Goal: Transaction & Acquisition: Purchase product/service

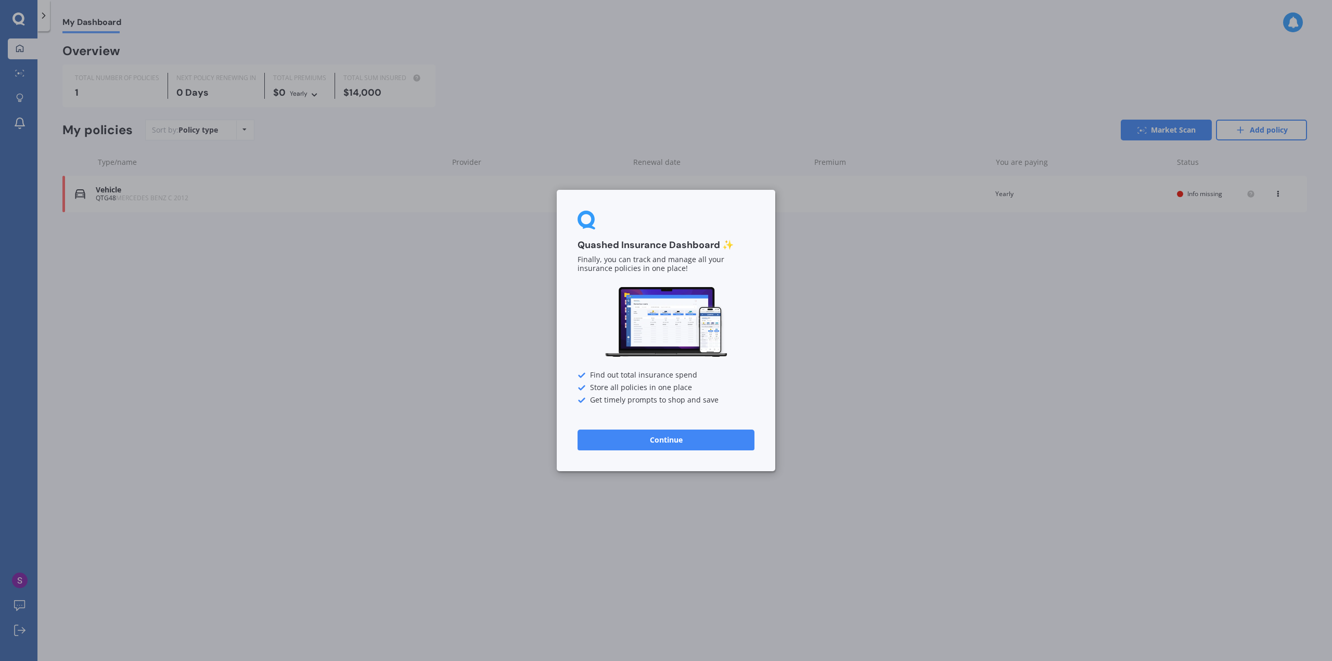
click at [682, 443] on button "Continue" at bounding box center [666, 440] width 177 height 21
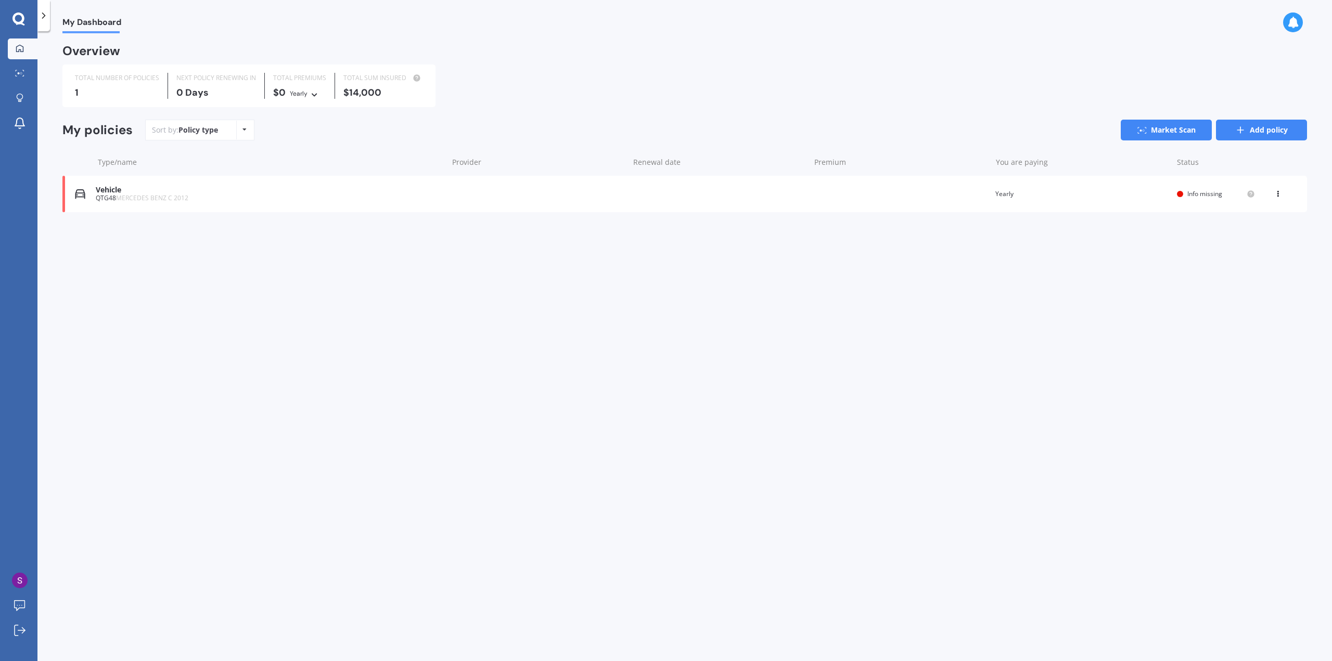
click at [1274, 136] on link "Add policy" at bounding box center [1261, 130] width 91 height 21
click at [1192, 131] on link "Market Scan" at bounding box center [1166, 130] width 91 height 21
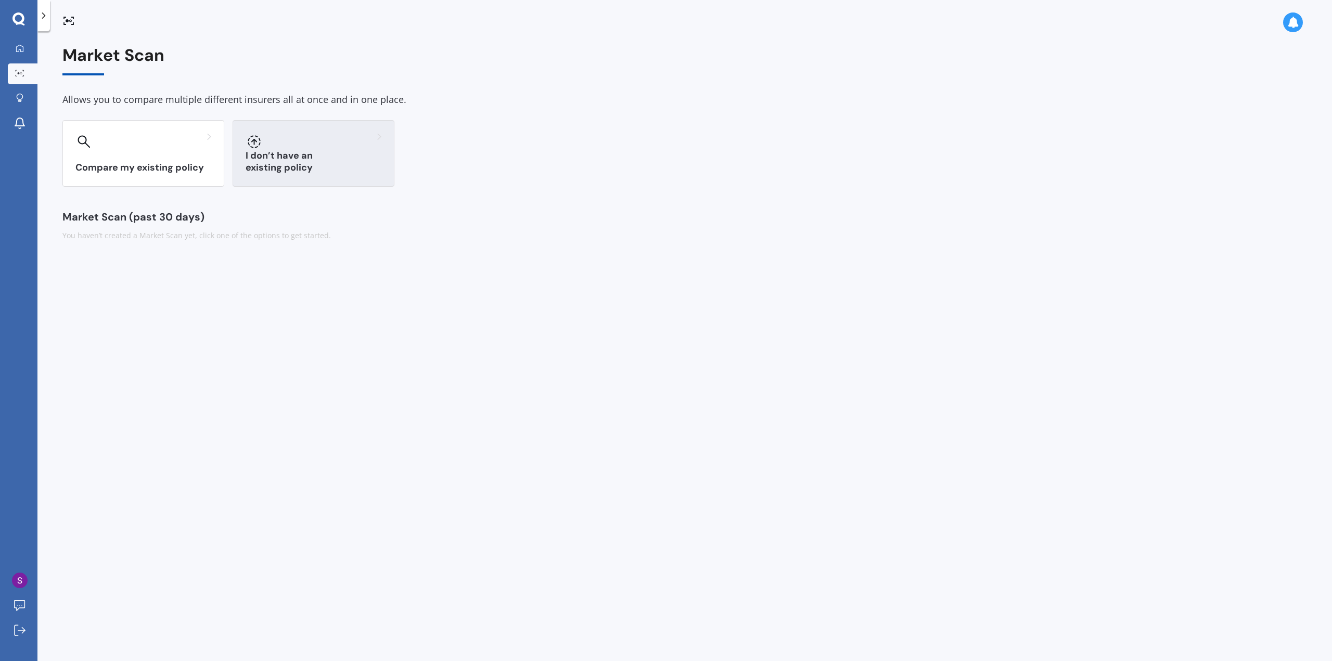
click at [361, 179] on div "I don’t have an existing policy" at bounding box center [314, 153] width 162 height 67
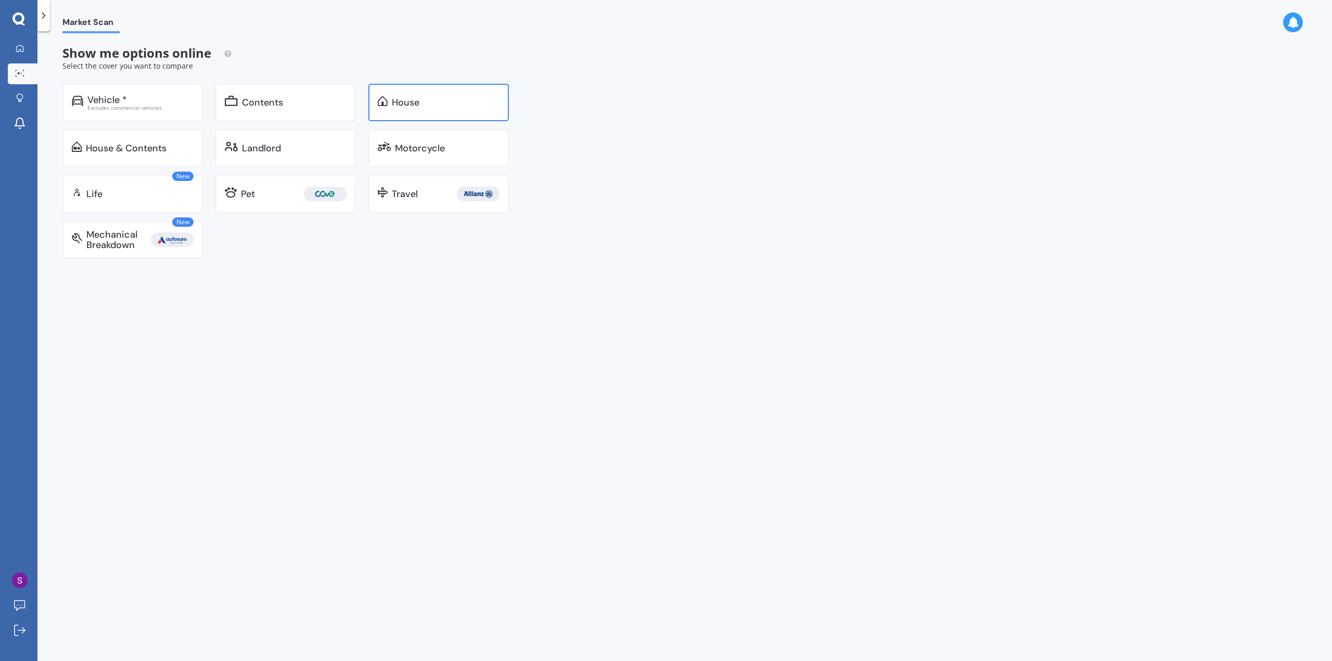
click at [401, 108] on div "House" at bounding box center [406, 102] width 28 height 10
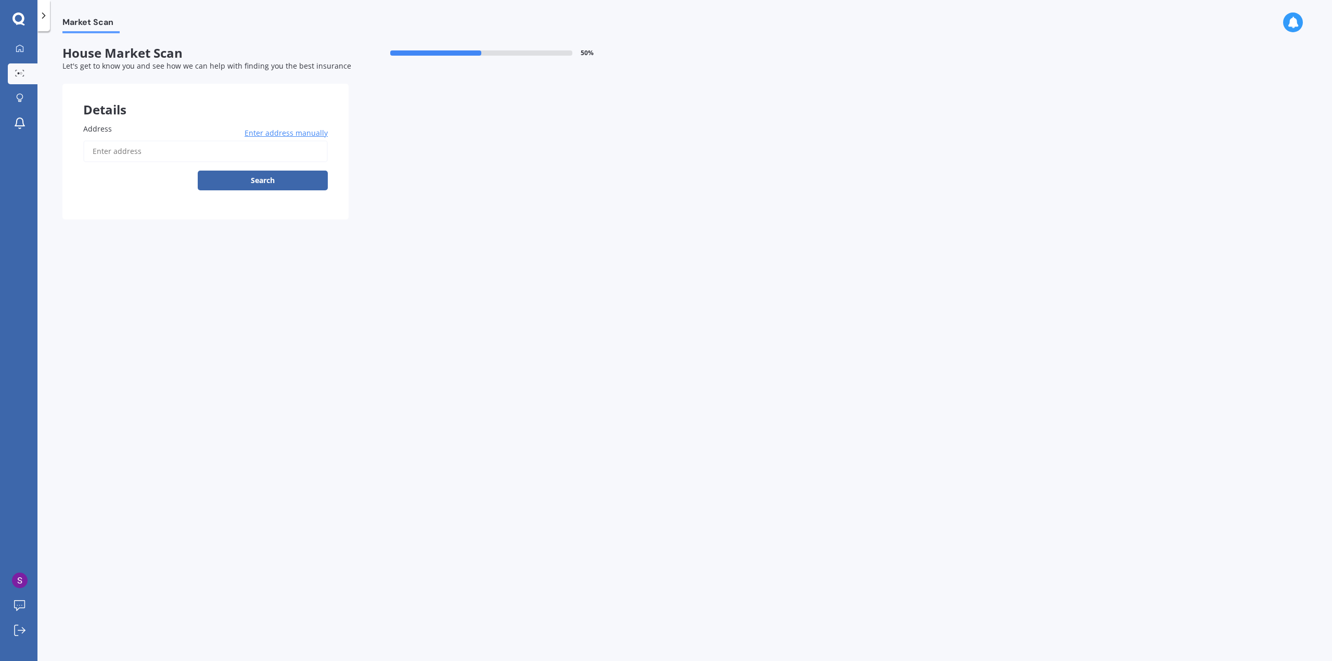
click at [214, 152] on input "Address" at bounding box center [205, 152] width 245 height 22
type input "40 Kaimoana Street, Weymouth, Auckland 2103"
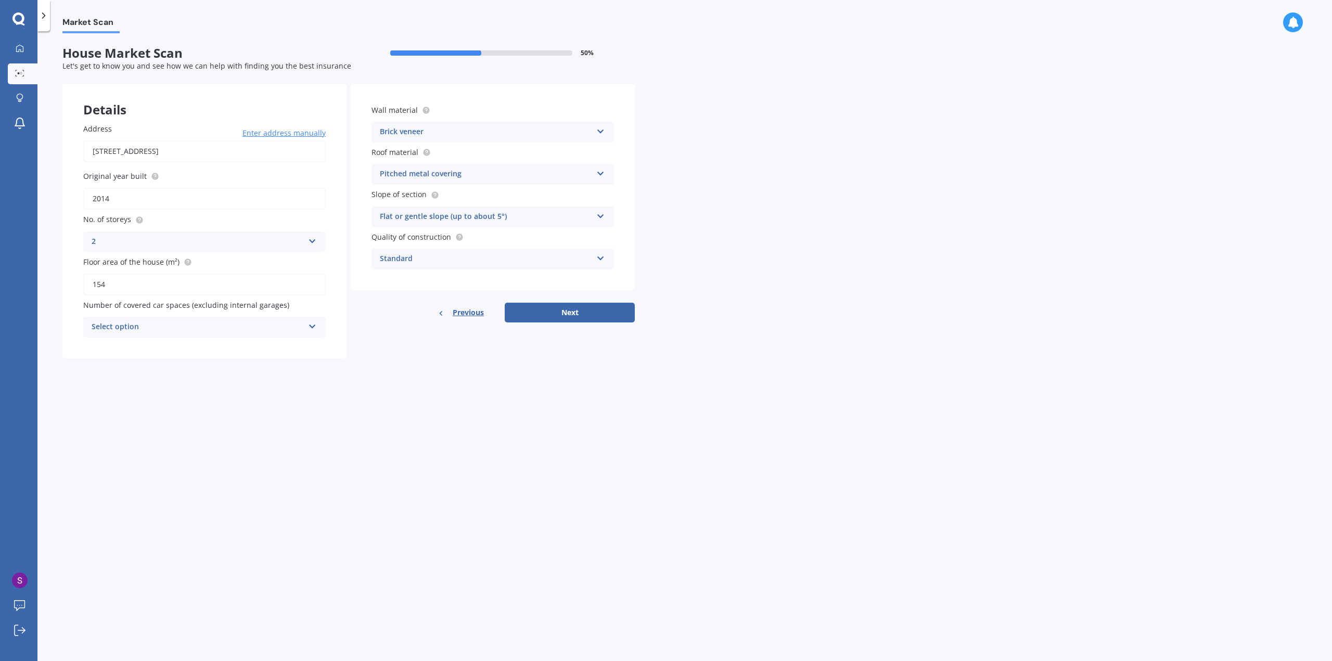
click at [419, 127] on div "Brick veneer" at bounding box center [486, 132] width 212 height 12
click at [409, 130] on div "Brick veneer" at bounding box center [486, 132] width 212 height 12
drag, startPoint x: 440, startPoint y: 284, endPoint x: 444, endPoint y: 273, distance: 11.7
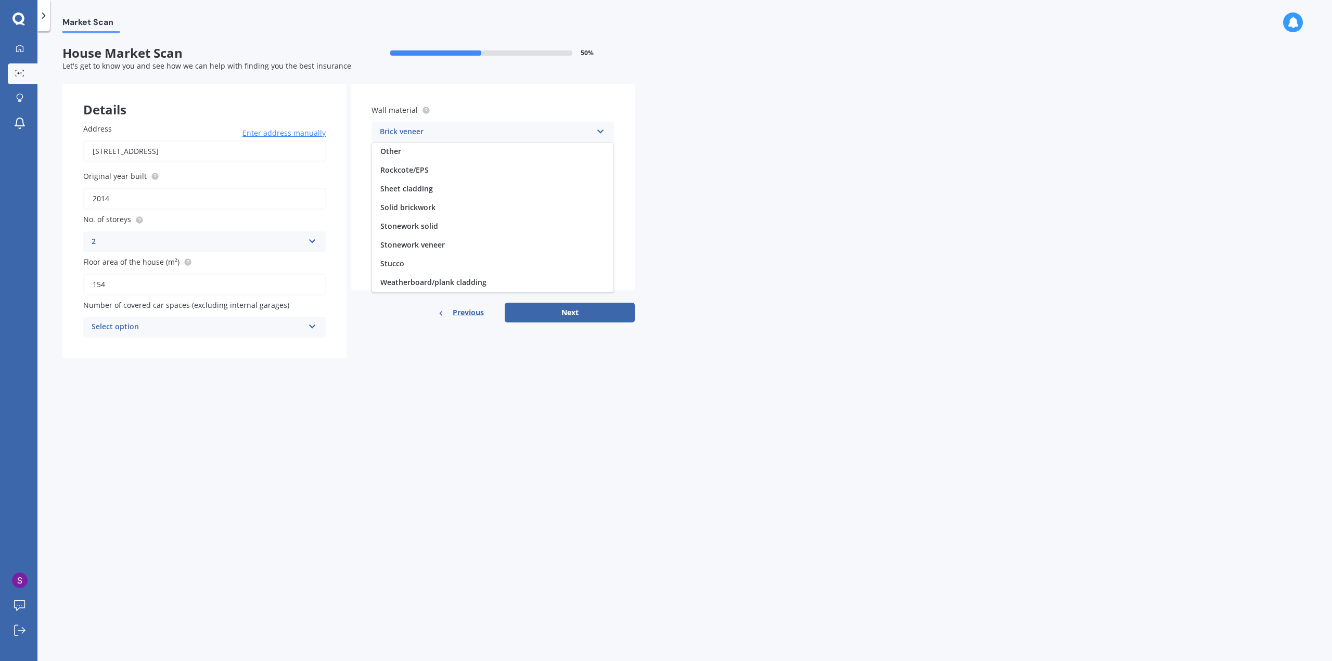
click at [441, 284] on span "Weatherboard/plank cladding" at bounding box center [433, 282] width 106 height 10
click at [135, 327] on div "Select option" at bounding box center [198, 327] width 212 height 12
click at [135, 327] on div "0" at bounding box center [198, 327] width 212 height 12
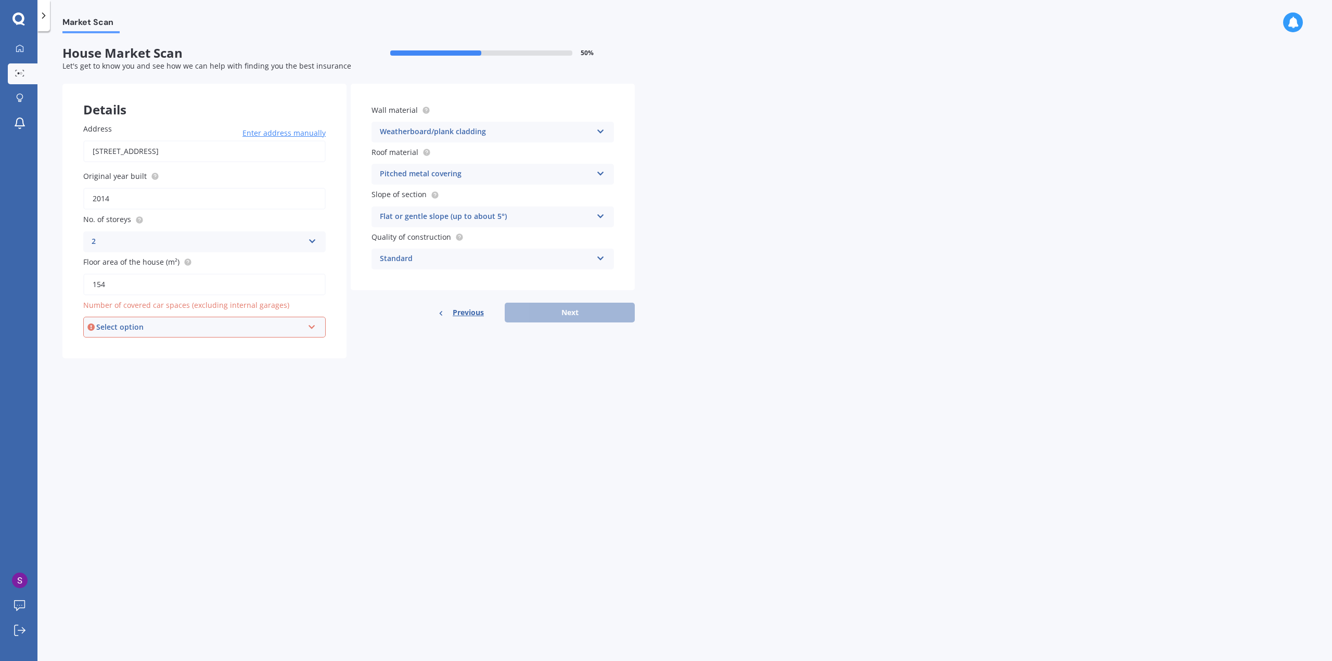
click at [614, 309] on div "Previous Next" at bounding box center [493, 313] width 284 height 20
click at [454, 364] on form "House Market Scan 50 % Let's get to know you and see how we can help with findi…" at bounding box center [348, 206] width 572 height 321
click at [193, 337] on div "Select option 0 1 2 3 4 5+" at bounding box center [204, 327] width 243 height 21
click at [171, 353] on div "0" at bounding box center [204, 347] width 240 height 19
click at [673, 299] on div "Market Scan House Market Scan 50 % Let's get to know you and see how we can hel…" at bounding box center [684, 348] width 1295 height 630
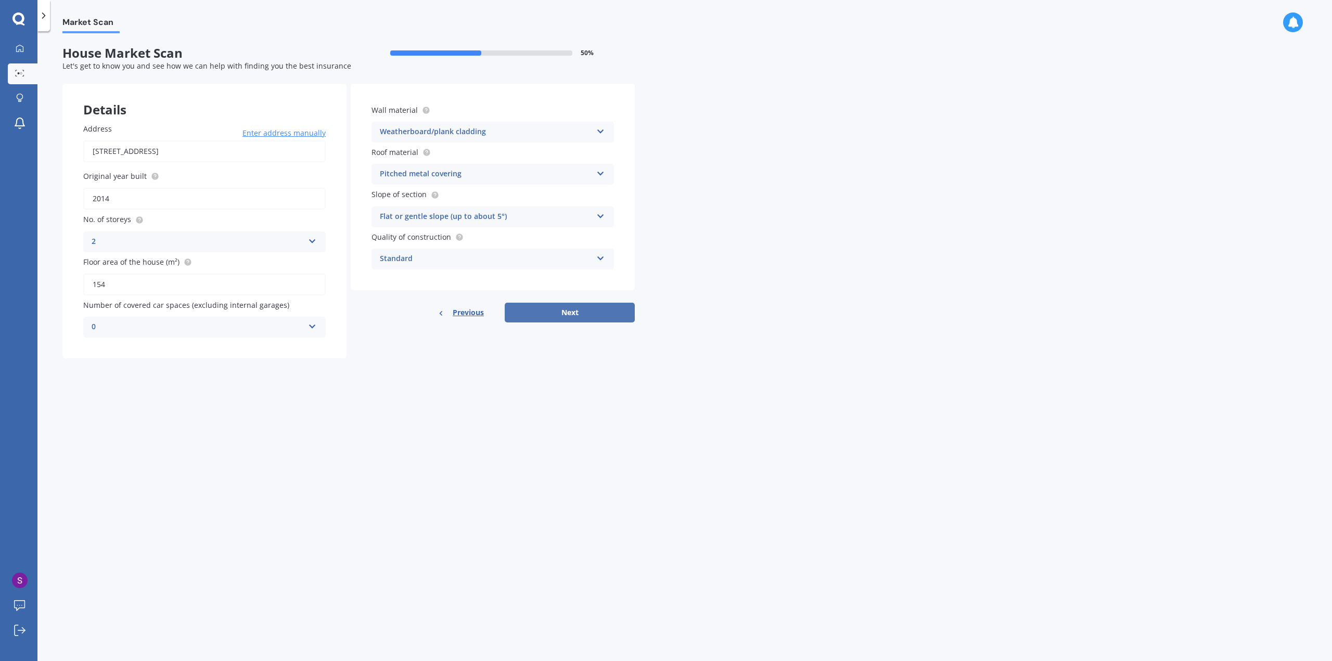
click at [572, 313] on button "Next" at bounding box center [570, 313] width 130 height 20
select select "02"
select select "08"
select select "1998"
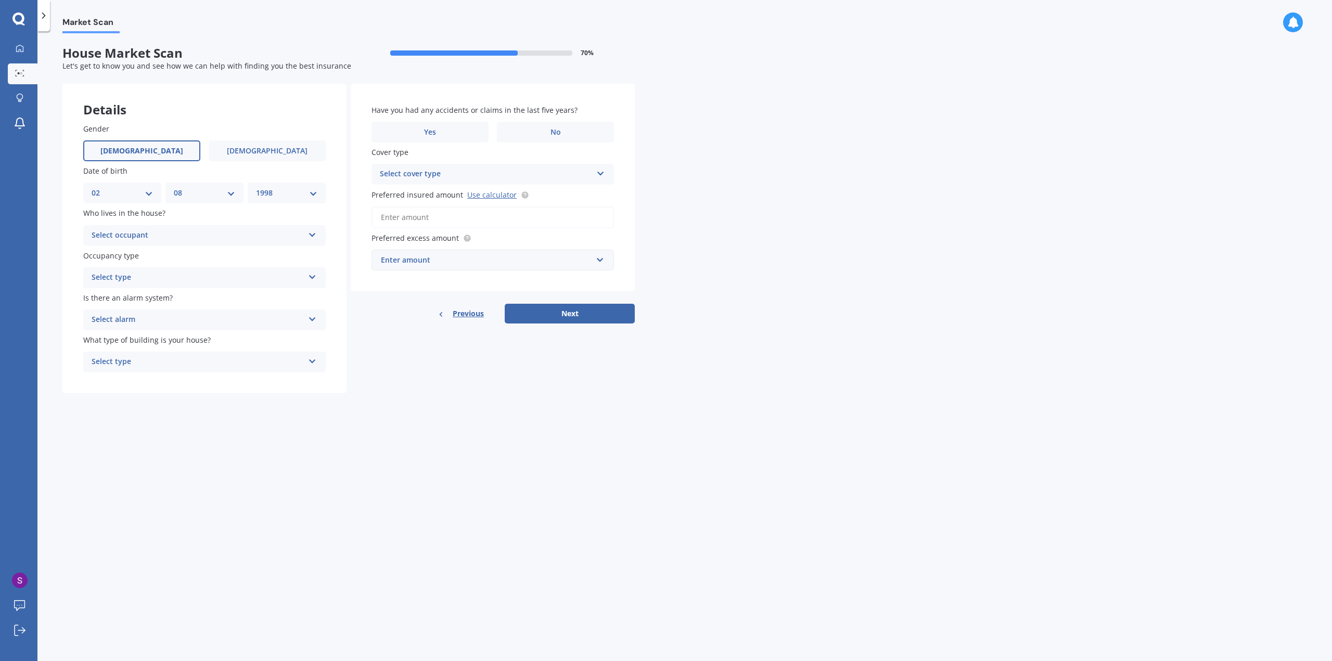
click at [169, 244] on div "Select occupant Owner Owner + Boarder" at bounding box center [204, 235] width 243 height 21
click at [149, 251] on div "Owner" at bounding box center [204, 256] width 241 height 19
click at [165, 275] on div "Select type" at bounding box center [198, 278] width 212 height 12
click at [170, 300] on div "Permanent" at bounding box center [204, 298] width 241 height 19
click at [176, 324] on div "Select alarm" at bounding box center [198, 320] width 212 height 12
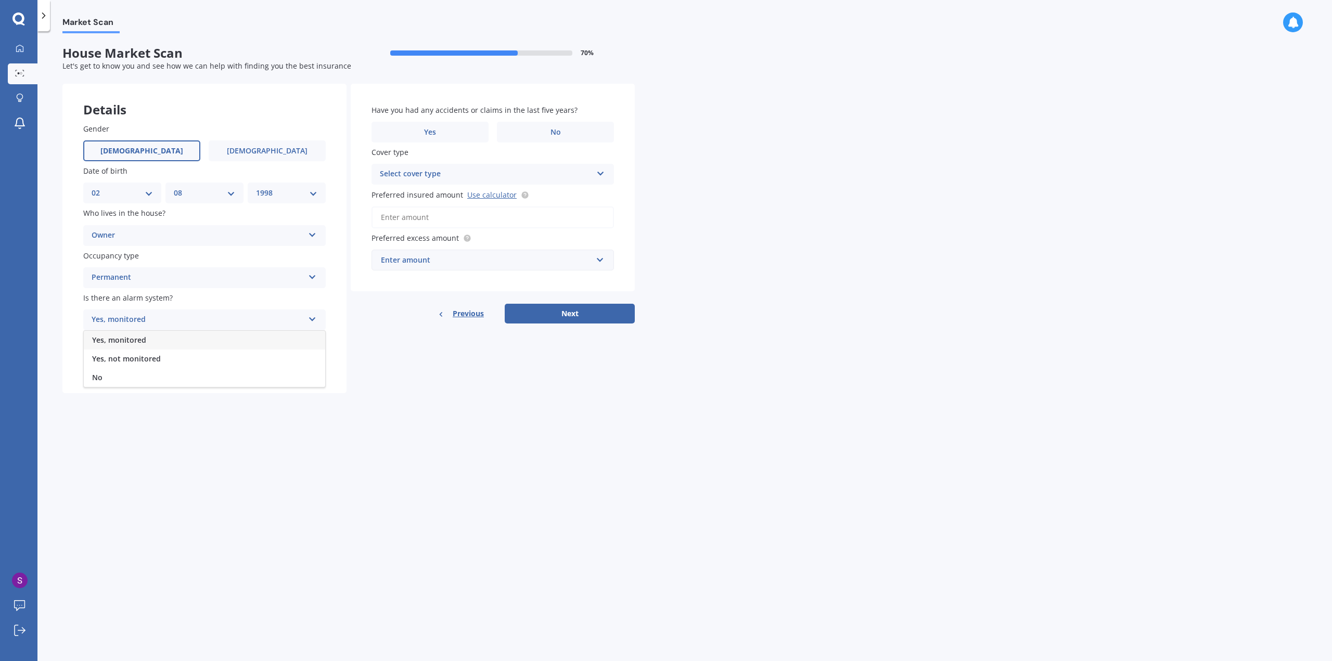
click at [168, 343] on div "Yes, monitored" at bounding box center [204, 340] width 241 height 19
click at [161, 322] on div "Yes, monitored" at bounding box center [198, 320] width 212 height 12
click at [160, 354] on div "Yes, not monitored" at bounding box center [204, 359] width 241 height 19
click at [138, 362] on div "Select type" at bounding box center [198, 362] width 212 height 12
click at [126, 386] on span "Freestanding" at bounding box center [115, 382] width 46 height 10
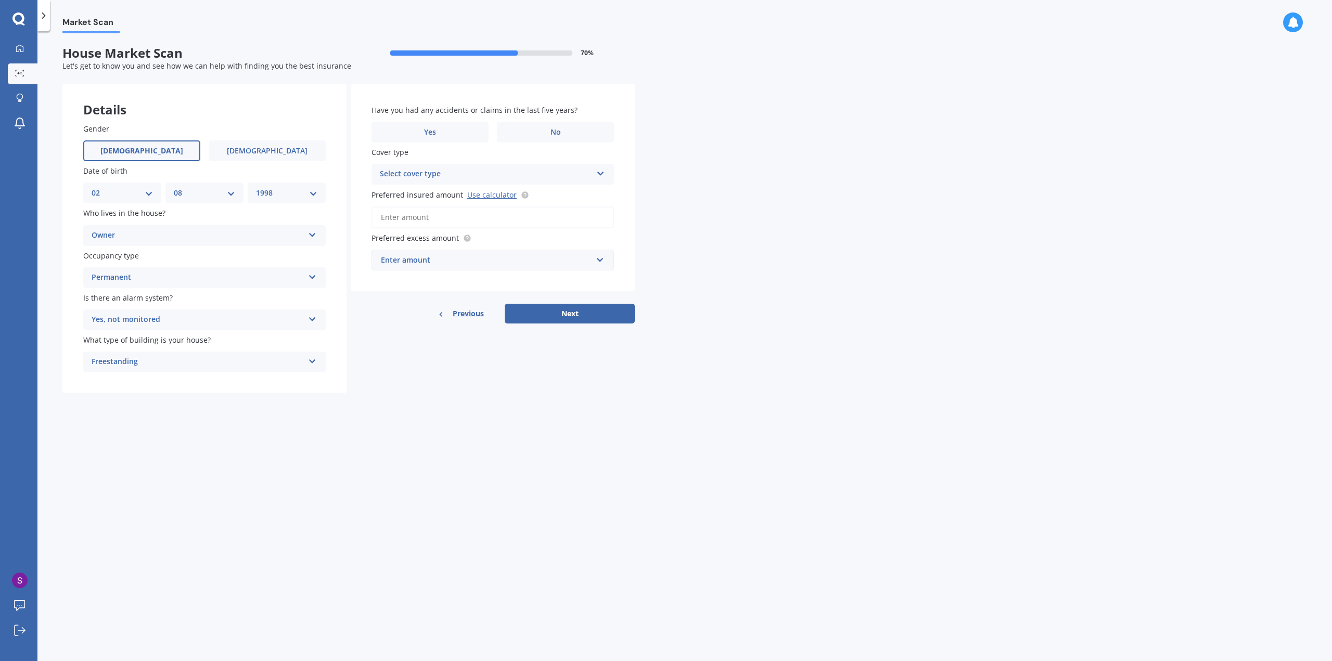
click at [539, 117] on div "Have you had any accidents or claims in the last five years? Yes No" at bounding box center [493, 124] width 243 height 38
click at [539, 124] on label "No" at bounding box center [555, 132] width 117 height 21
click at [0, 0] on input "No" at bounding box center [0, 0] width 0 height 0
click at [419, 187] on div "Have you had any accidents or claims in the last five years? Yes No Cover type …" at bounding box center [493, 188] width 284 height 208
click at [419, 184] on div "Select cover type High" at bounding box center [493, 174] width 243 height 21
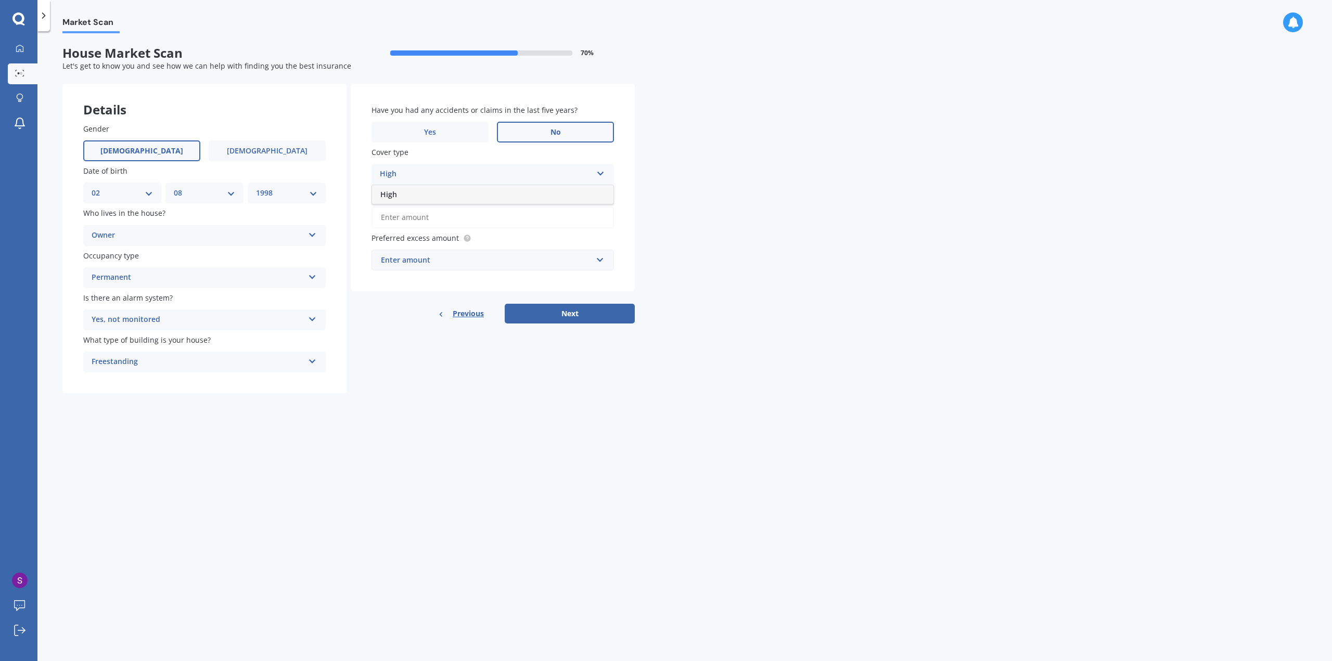
click at [410, 168] on div "High" at bounding box center [486, 174] width 212 height 12
click at [484, 174] on div "Select cover type" at bounding box center [488, 174] width 207 height 11
click at [460, 197] on div "High" at bounding box center [493, 194] width 240 height 19
click at [439, 165] on div "High High" at bounding box center [493, 174] width 243 height 21
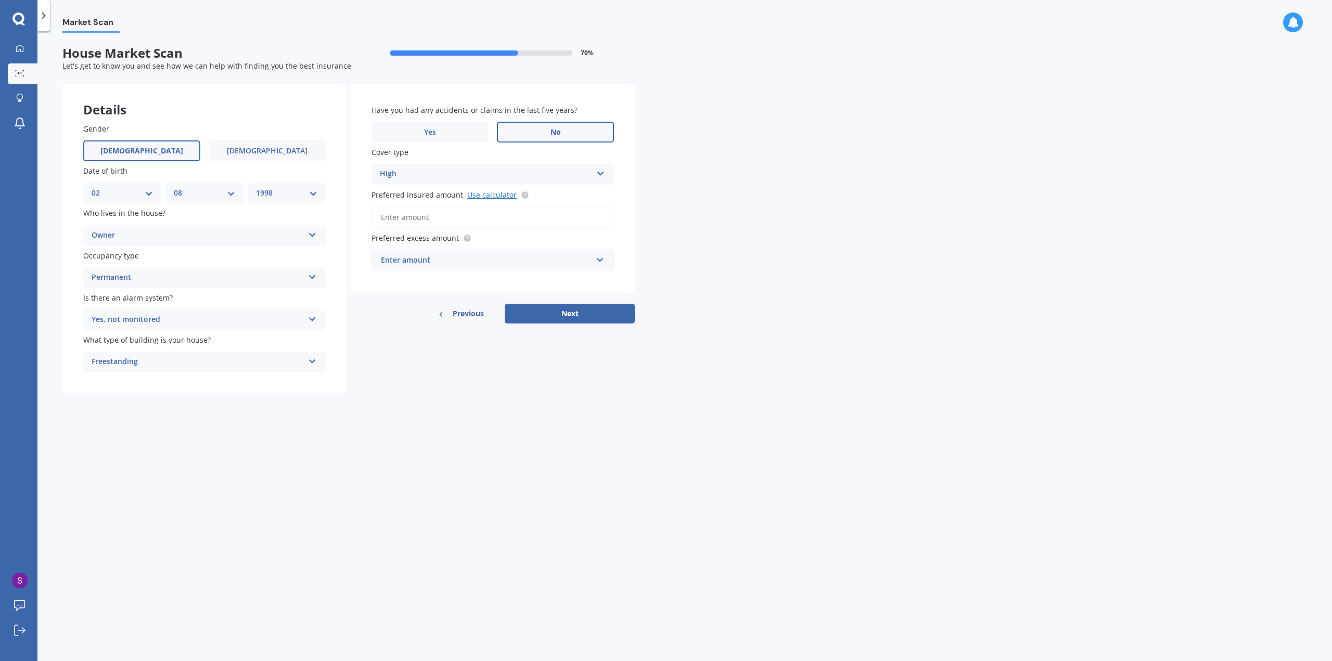
click at [485, 194] on link "Use calculator" at bounding box center [491, 195] width 49 height 10
click at [419, 215] on input "Preferred insured amount Use calculator" at bounding box center [493, 218] width 243 height 22
paste input "$598,373"
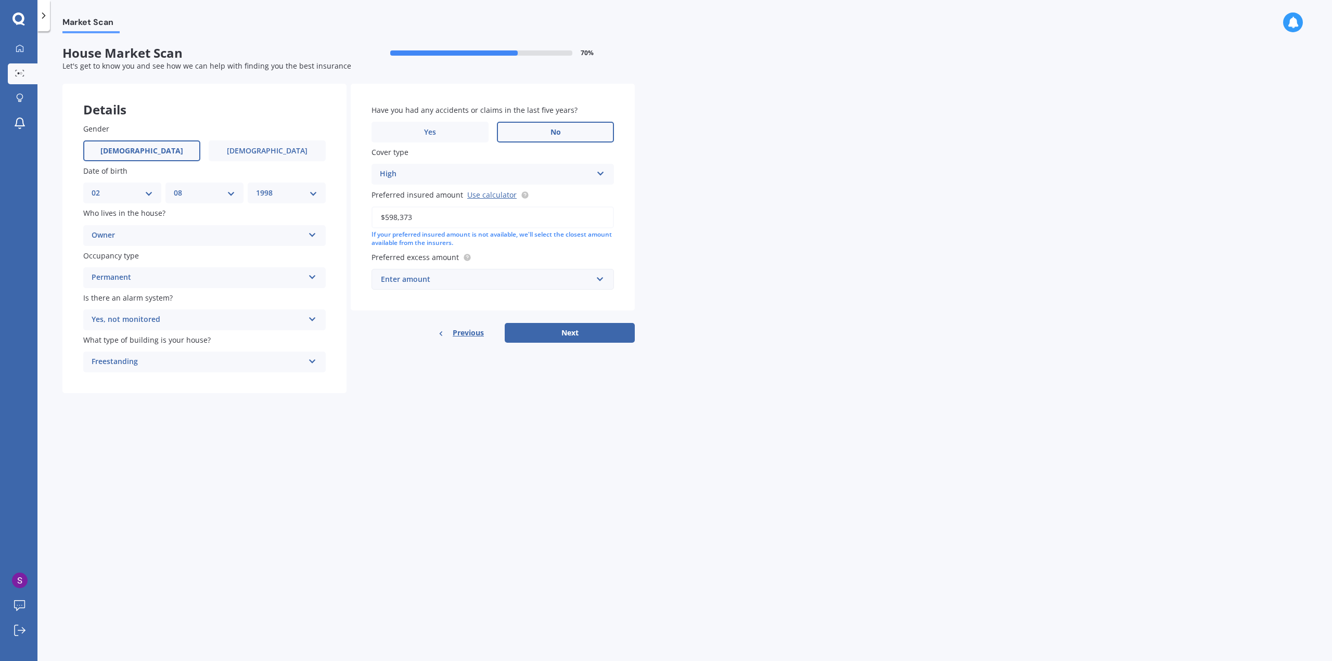
type input "$598,373"
click at [421, 282] on div "Enter amount" at bounding box center [486, 279] width 211 height 11
click at [409, 351] on div "$750" at bounding box center [492, 356] width 241 height 19
click at [562, 342] on button "Next" at bounding box center [570, 333] width 130 height 20
select select "02"
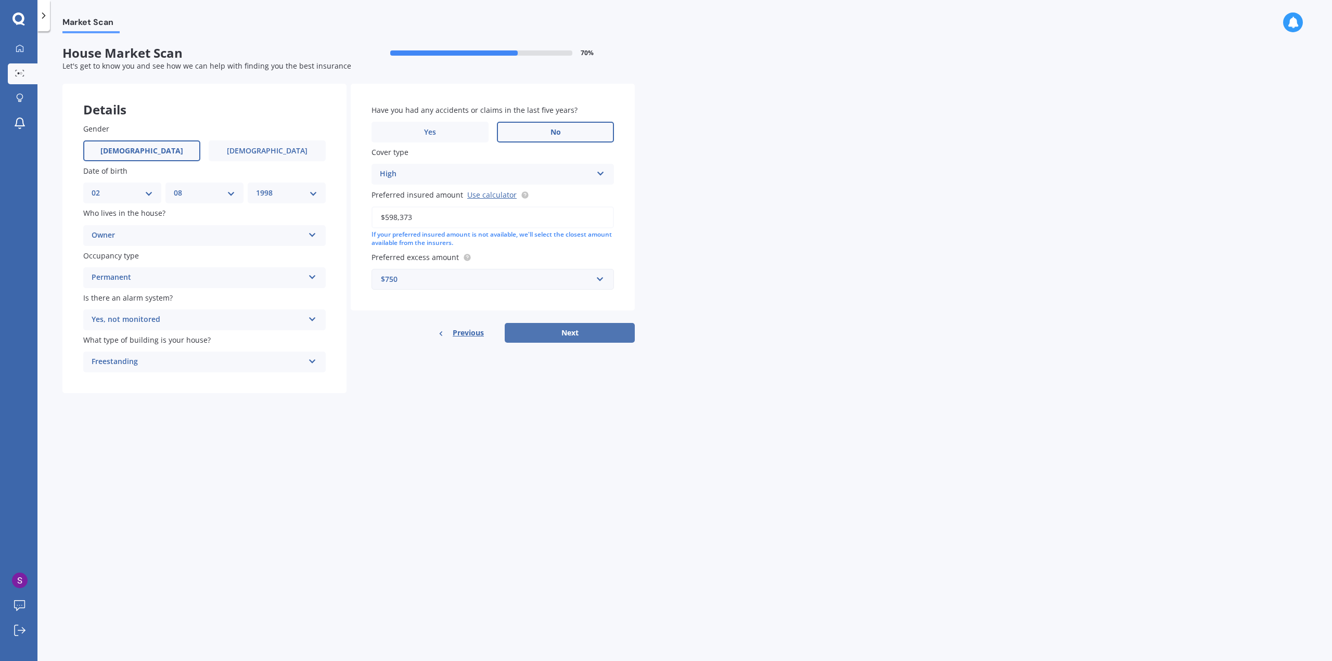
select select "08"
select select "1998"
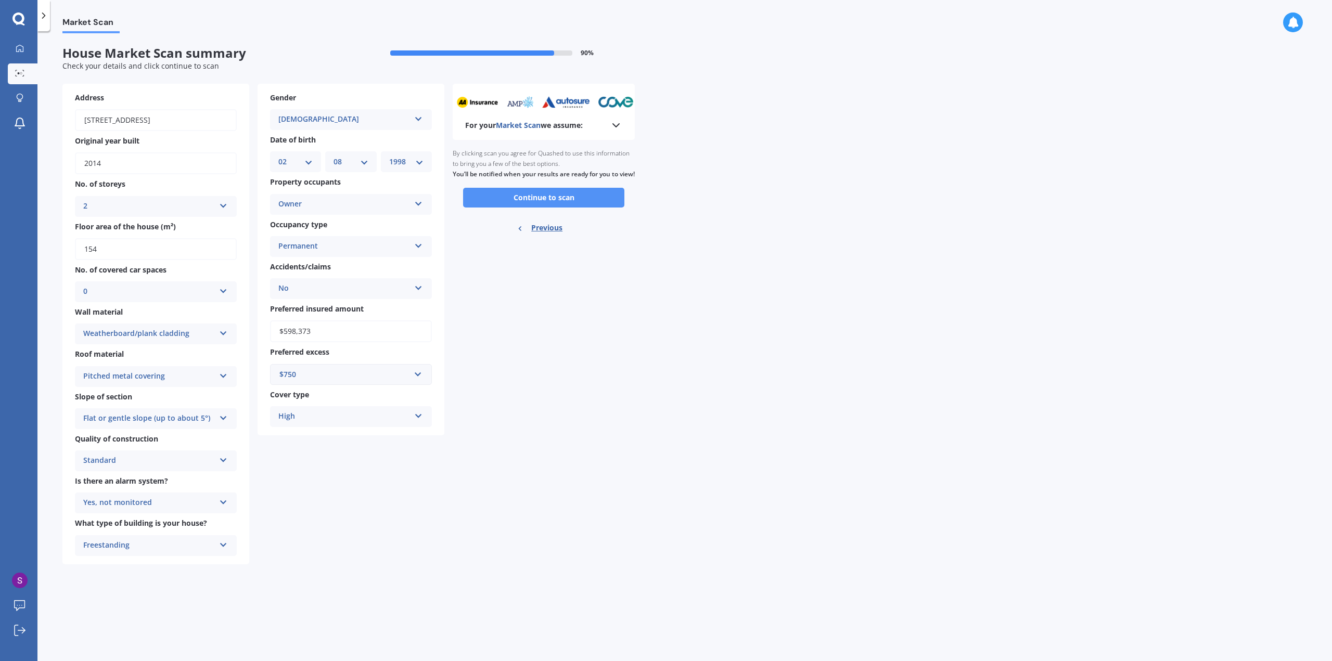
click at [579, 208] on button "Continue to scan" at bounding box center [543, 198] width 161 height 20
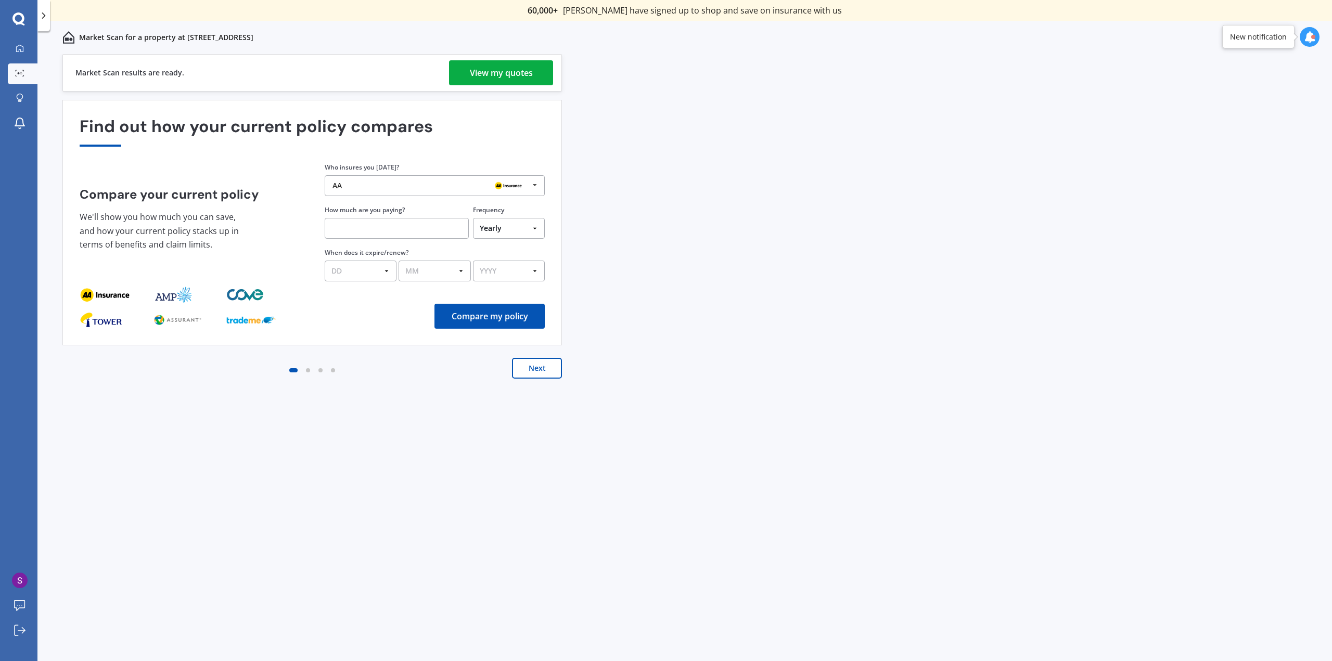
click at [414, 185] on div "AA" at bounding box center [431, 186] width 197 height 8
click at [473, 61] on div "View my quotes" at bounding box center [501, 72] width 63 height 25
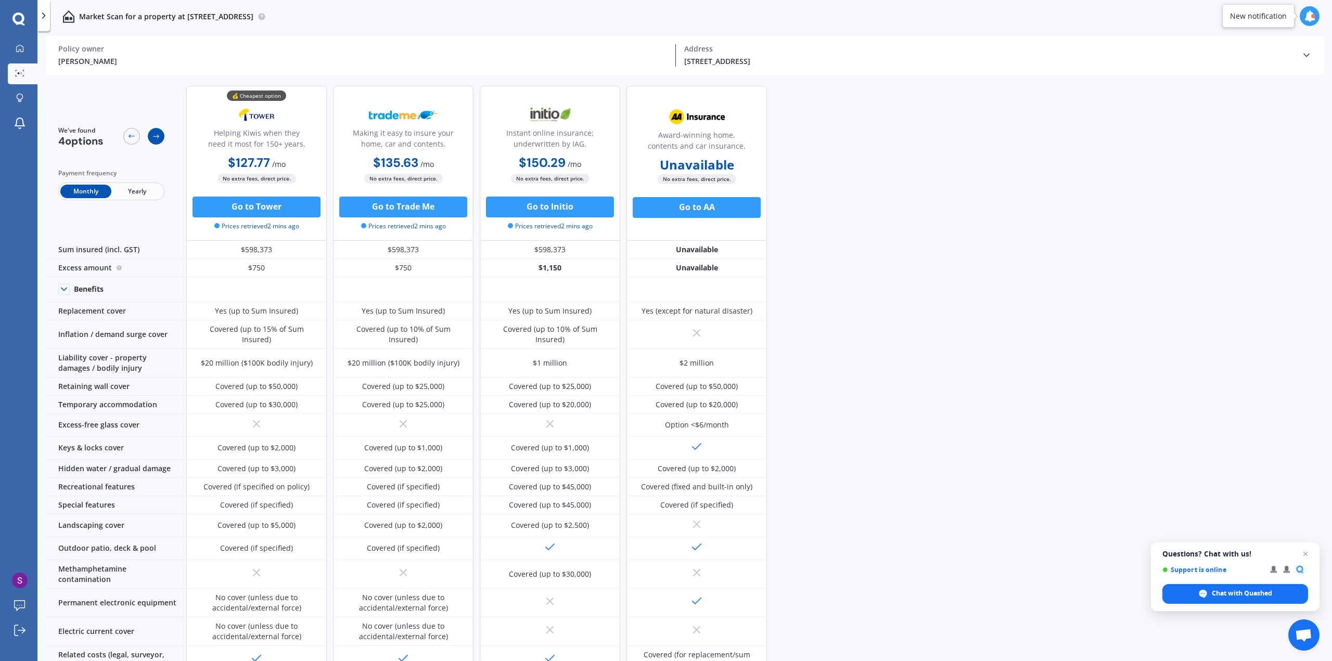
click at [152, 139] on icon at bounding box center [156, 136] width 8 height 8
click at [139, 140] on div at bounding box center [143, 136] width 41 height 21
click at [133, 138] on icon at bounding box center [131, 136] width 8 height 8
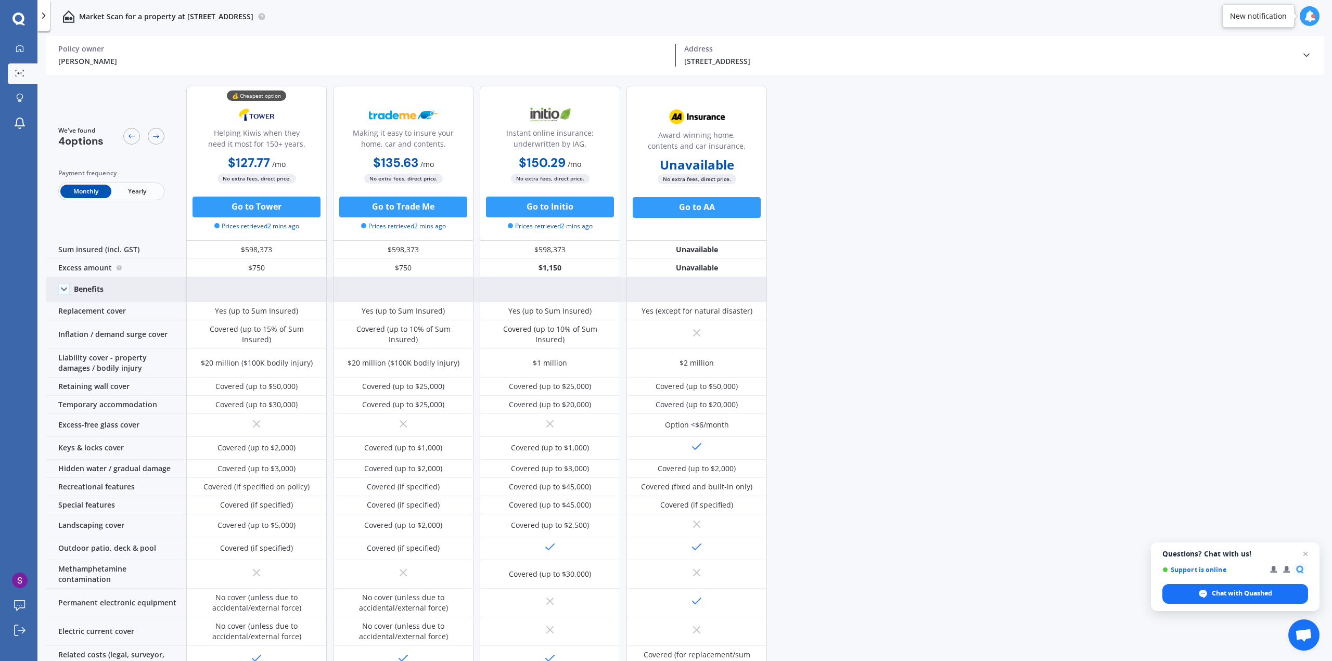
click at [75, 292] on div "Benefits" at bounding box center [89, 289] width 30 height 9
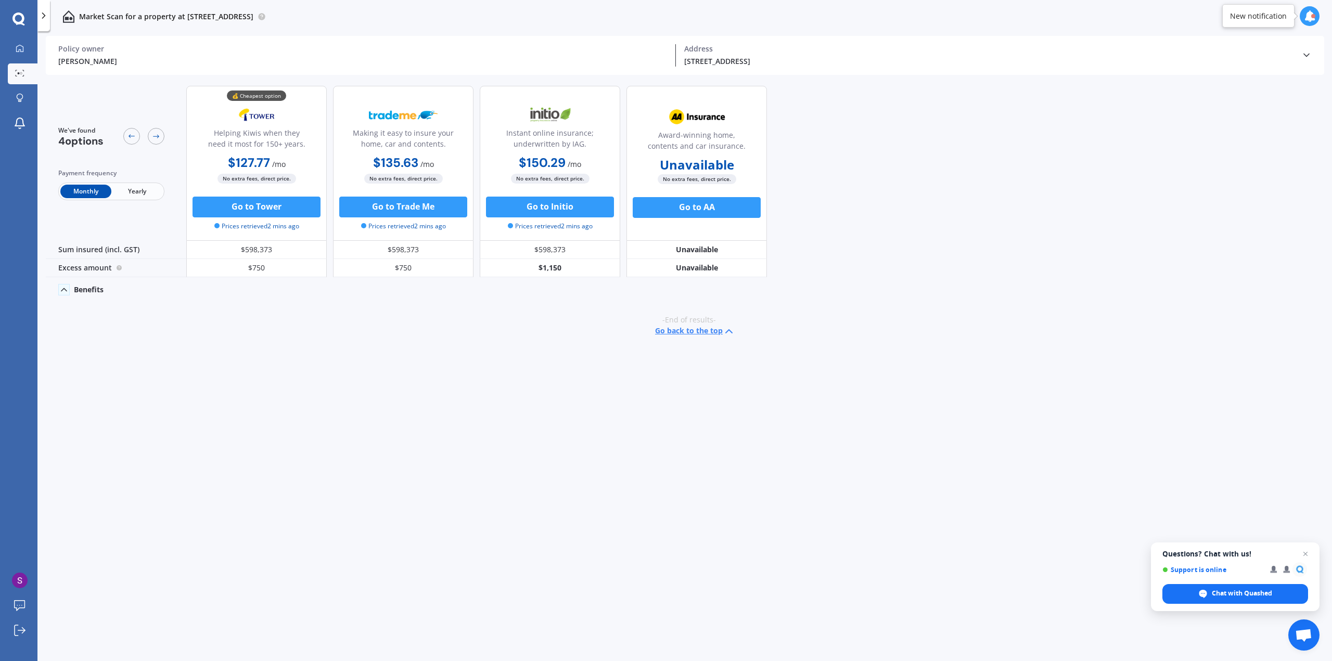
click at [76, 291] on div "Benefits" at bounding box center [89, 289] width 30 height 9
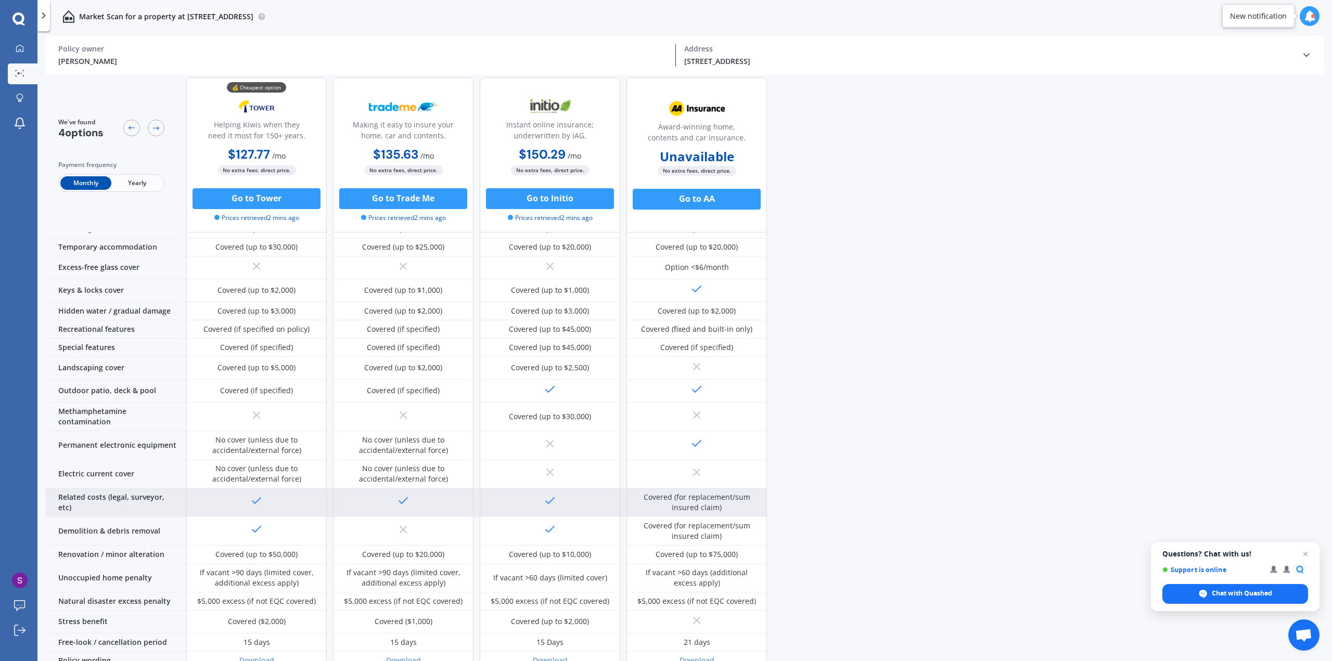
scroll to position [154, 0]
